Goal: Task Accomplishment & Management: Complete application form

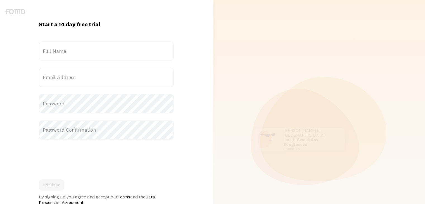
click at [83, 65] on form "Title Full Name Email Address Password Password Confirmation Continue By signin…" at bounding box center [106, 123] width 135 height 164
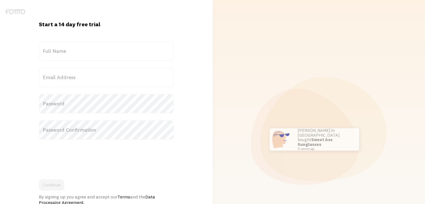
click at [64, 53] on label "Full Name" at bounding box center [106, 51] width 135 height 20
click at [64, 53] on input "Full Name" at bounding box center [106, 51] width 135 height 20
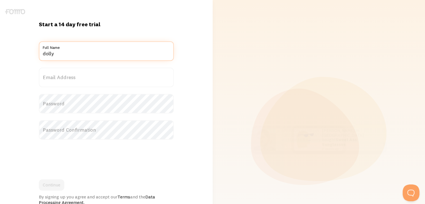
type input "dolly"
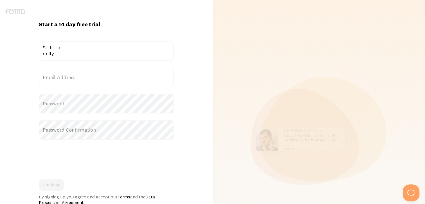
click at [78, 77] on label "Email Address" at bounding box center [106, 78] width 135 height 20
click at [78, 77] on input "Email Address" at bounding box center [106, 78] width 135 height 20
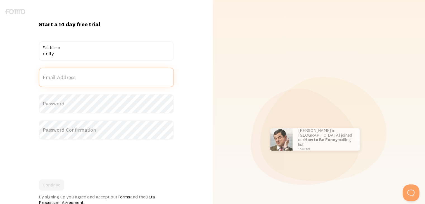
paste input "[EMAIL_ADDRESS][DOMAIN_NAME]"
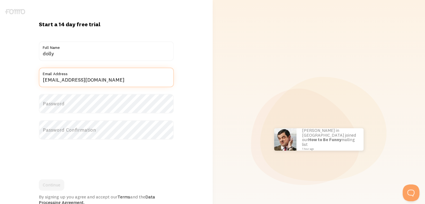
type input "[EMAIL_ADDRESS][DOMAIN_NAME]"
click at [77, 102] on label "Password" at bounding box center [106, 104] width 135 height 20
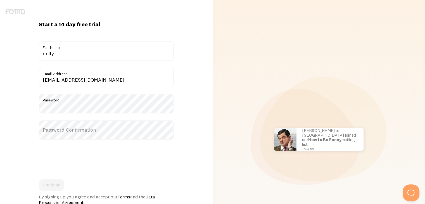
click at [76, 129] on label "Password Confirmation" at bounding box center [106, 130] width 135 height 20
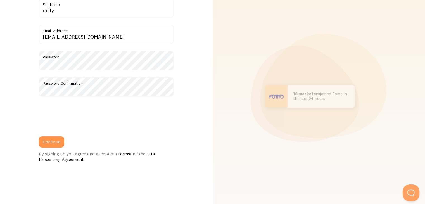
scroll to position [46, 0]
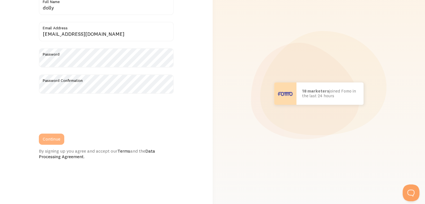
click at [54, 139] on button "Continue" at bounding box center [51, 139] width 25 height 11
